Goal: Task Accomplishment & Management: Use online tool/utility

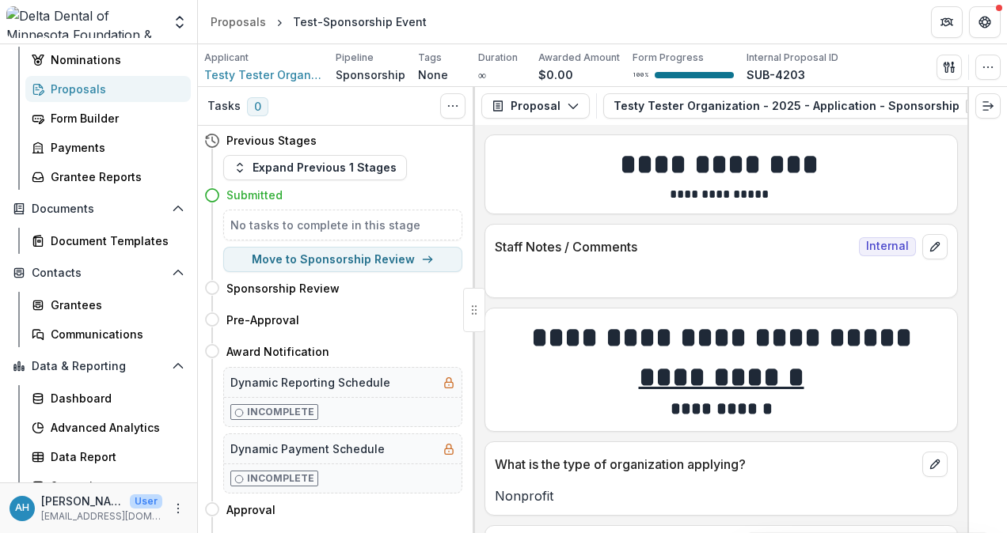
scroll to position [230, 0]
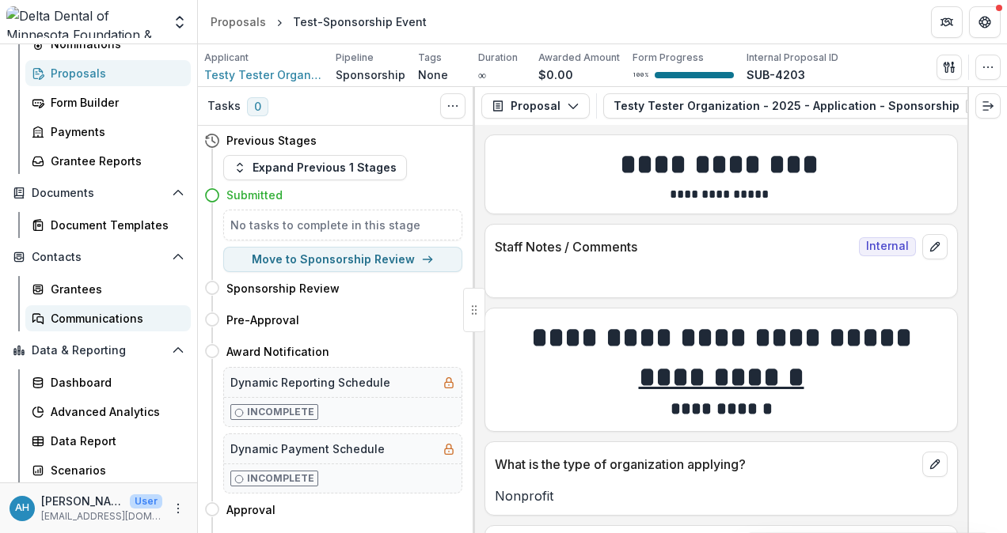
click at [108, 325] on div "Communications" at bounding box center [114, 318] width 127 height 17
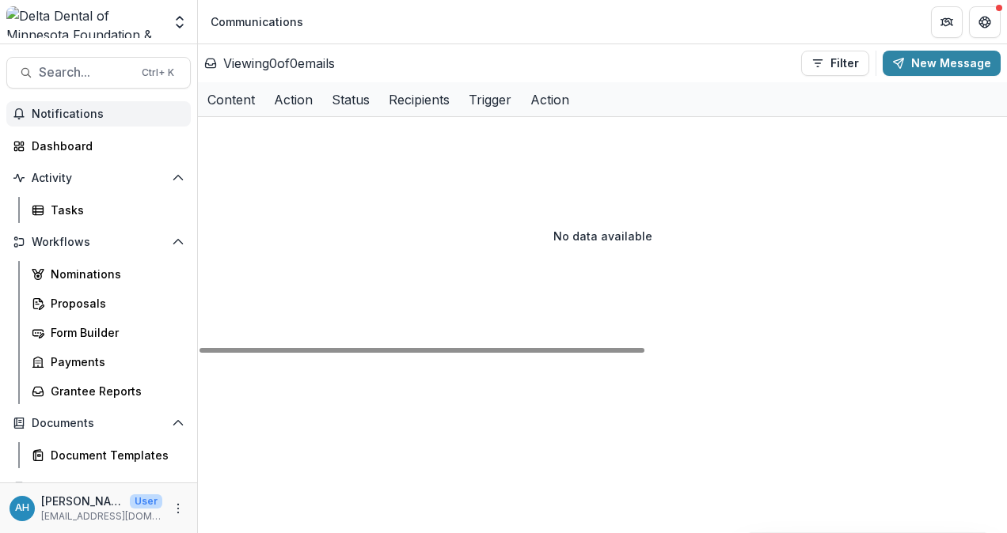
click at [64, 115] on span "Notifications" at bounding box center [108, 114] width 153 height 13
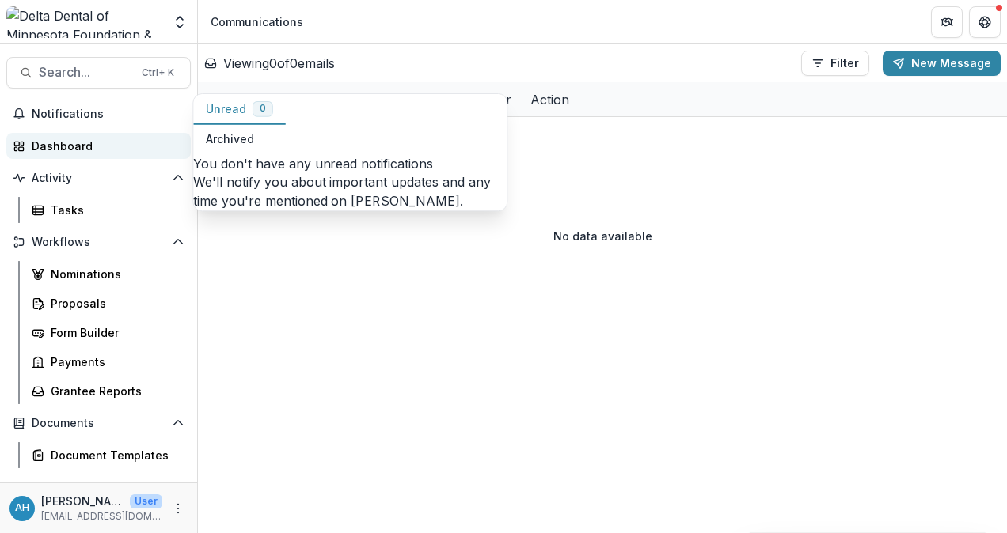
click at [59, 143] on div "Dashboard" at bounding box center [105, 146] width 146 height 17
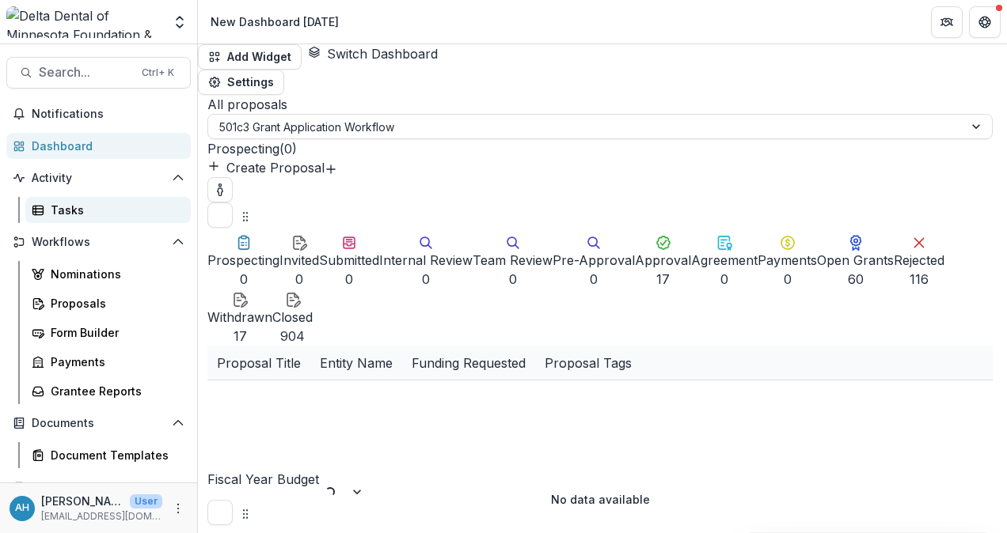
click at [77, 217] on div "Tasks" at bounding box center [114, 210] width 127 height 17
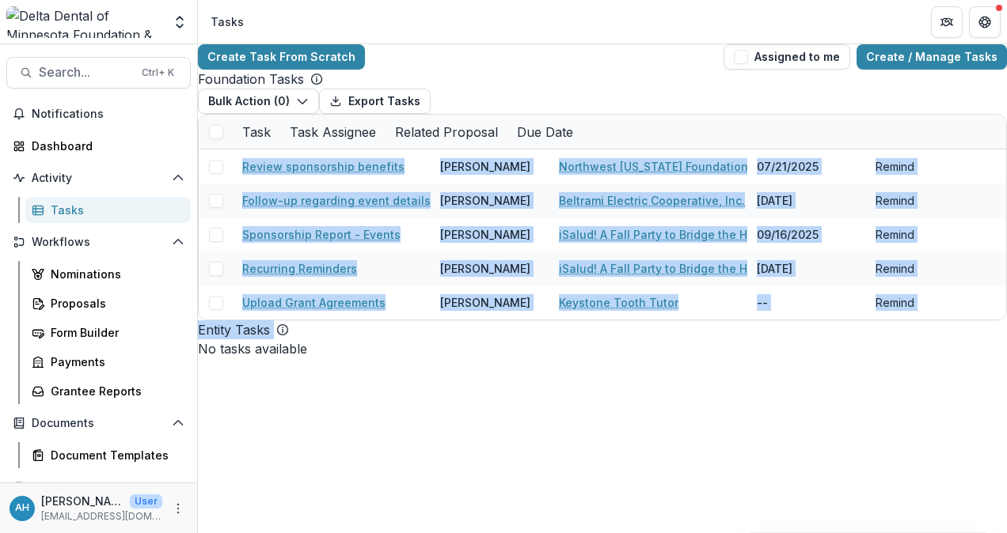
drag, startPoint x: 198, startPoint y: 271, endPoint x: 199, endPoint y: 407, distance: 135.3
click at [199, 358] on div "Create Task From Scratch Assigned to me Create / Manage Tasks Foundation Tasks …" at bounding box center [602, 201] width 809 height 314
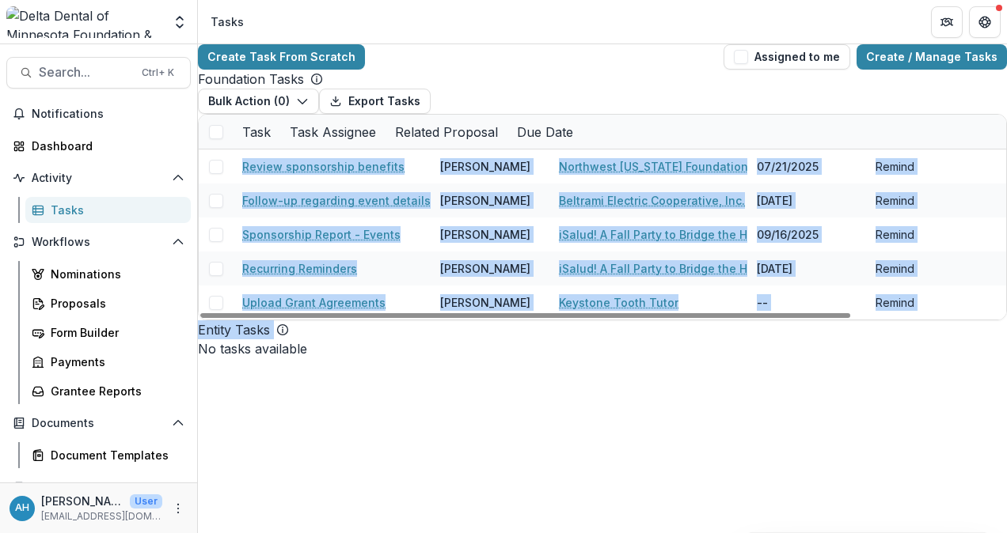
click at [377, 473] on div "Create Task From Scratch Assigned to me Create / Manage Tasks Foundation Tasks …" at bounding box center [602, 288] width 809 height 489
